Goal: Task Accomplishment & Management: Manage account settings

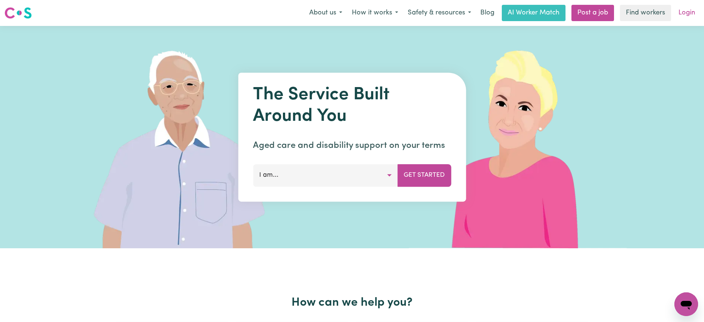
click at [681, 9] on link "Login" at bounding box center [687, 13] width 26 height 16
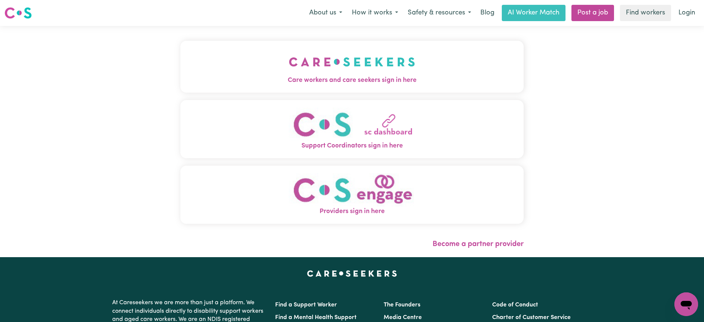
click at [380, 62] on img "Care workers and care seekers sign in here" at bounding box center [352, 61] width 126 height 27
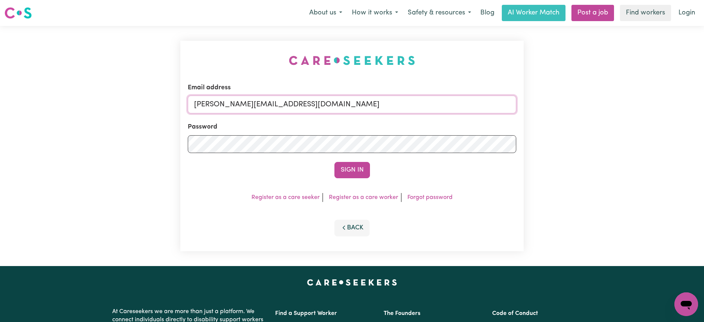
click at [321, 105] on input "[PERSON_NAME][EMAIL_ADDRESS][DOMAIN_NAME]" at bounding box center [352, 104] width 328 height 18
drag, startPoint x: 239, startPoint y: 107, endPoint x: 536, endPoint y: 108, distance: 296.8
click at [536, 108] on div "Email address [EMAIL_ADDRESS][DOMAIN_NAME] Password Sign In Register as a care …" at bounding box center [352, 146] width 704 height 240
type input "superuser~[EMAIL_ADDRESS][DOMAIN_NAME]"
click at [334, 162] on button "Sign In" at bounding box center [352, 170] width 36 height 16
